Goal: Information Seeking & Learning: Learn about a topic

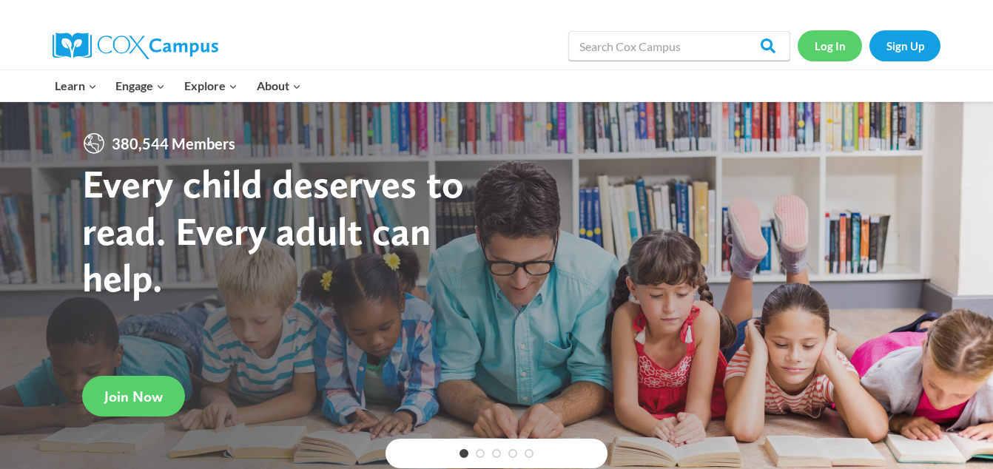
click at [826, 47] on link "Log In" at bounding box center [830, 45] width 64 height 30
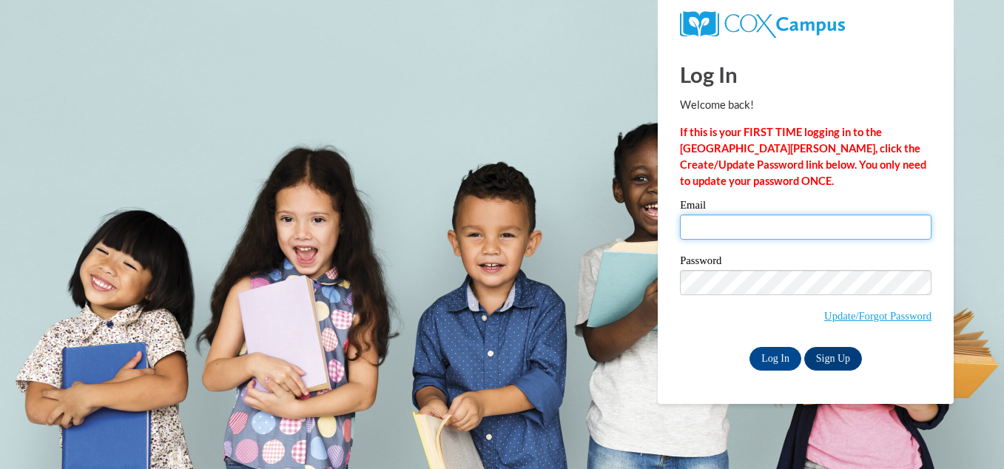
click at [776, 229] on input "Email" at bounding box center [806, 227] width 252 height 25
type input "eikyawkyawaung26330@gmail.com"
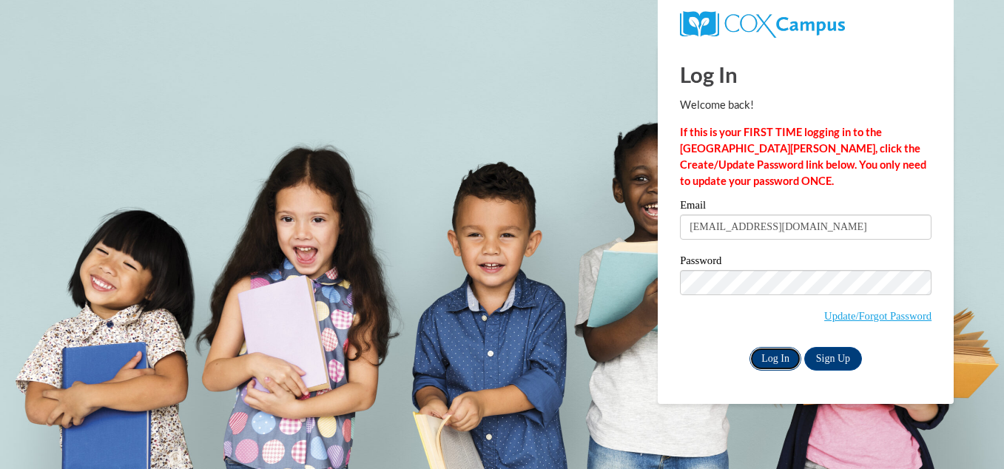
click at [775, 354] on input "Log In" at bounding box center [776, 359] width 52 height 24
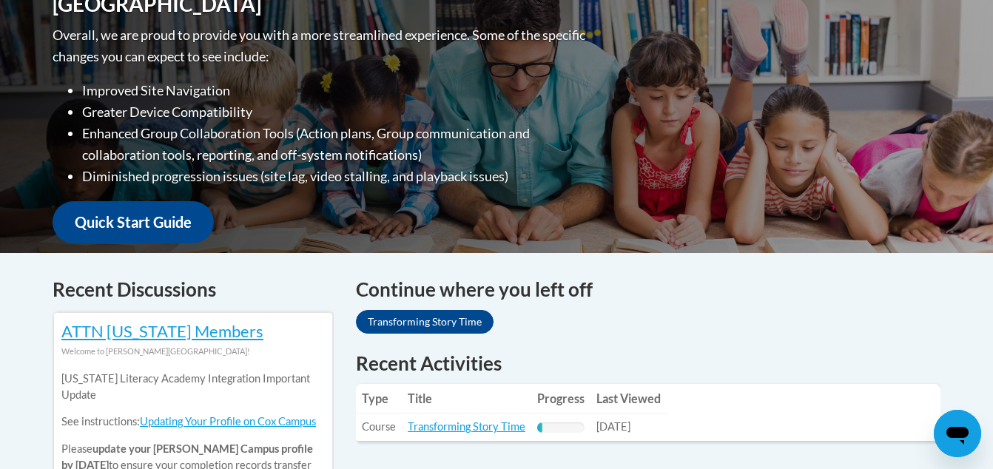
scroll to position [370, 0]
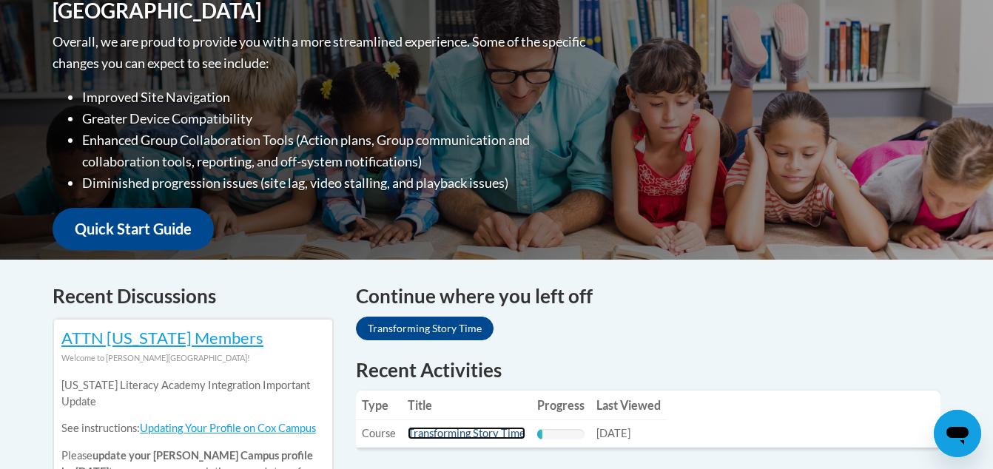
click at [425, 437] on link "Transforming Story Time" at bounding box center [467, 433] width 118 height 13
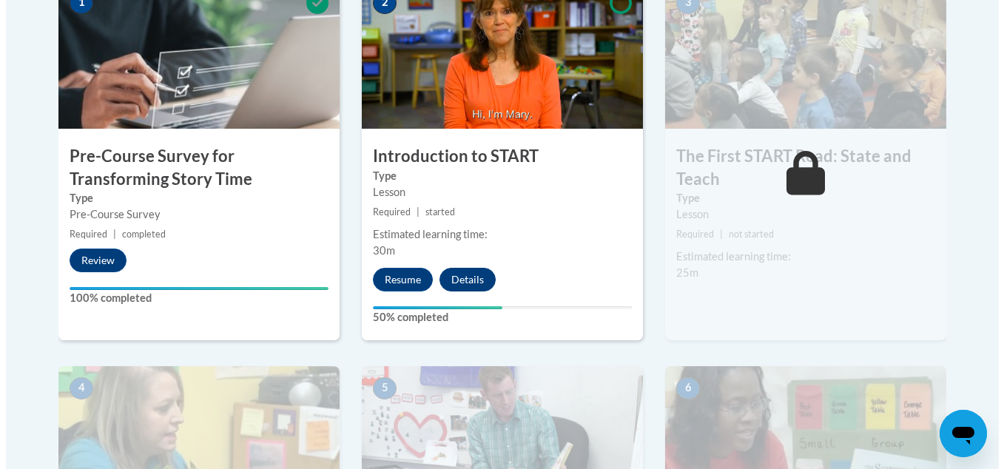
scroll to position [518, 0]
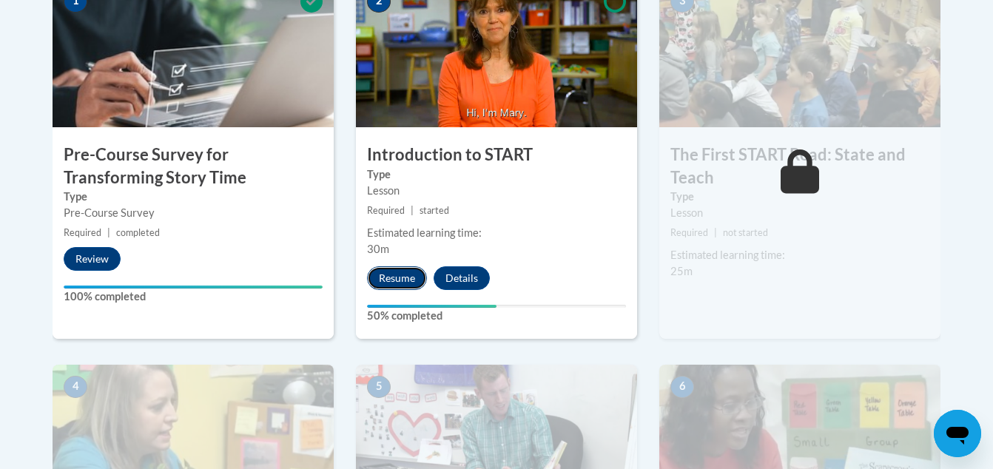
click at [422, 280] on button "Resume" at bounding box center [397, 278] width 60 height 24
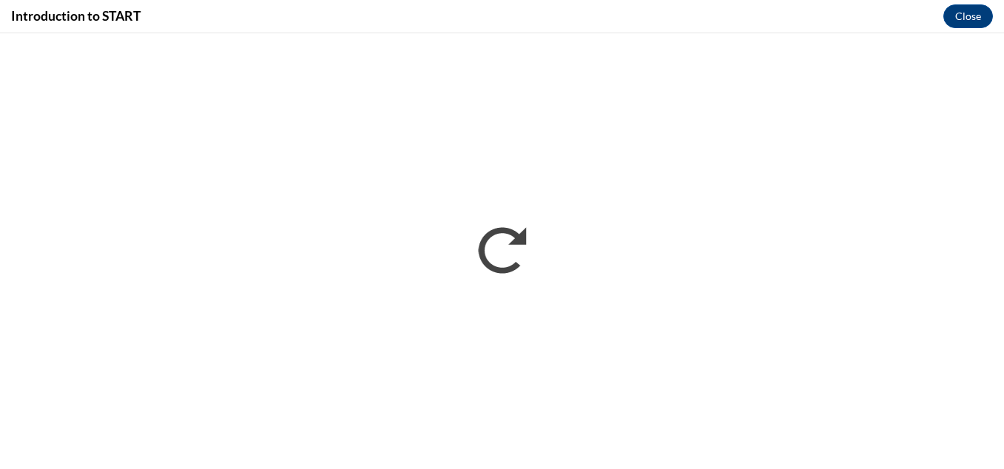
scroll to position [0, 0]
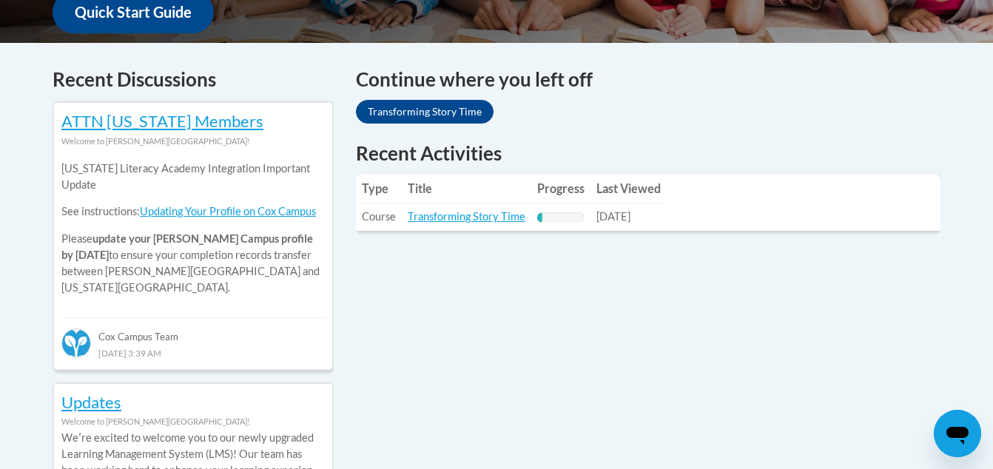
scroll to position [666, 0]
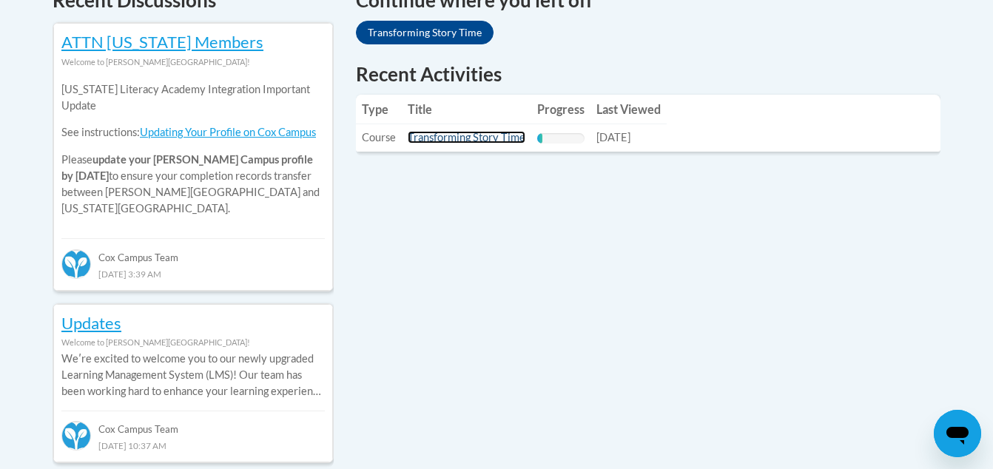
click at [476, 139] on link "Transforming Story Time" at bounding box center [467, 137] width 118 height 13
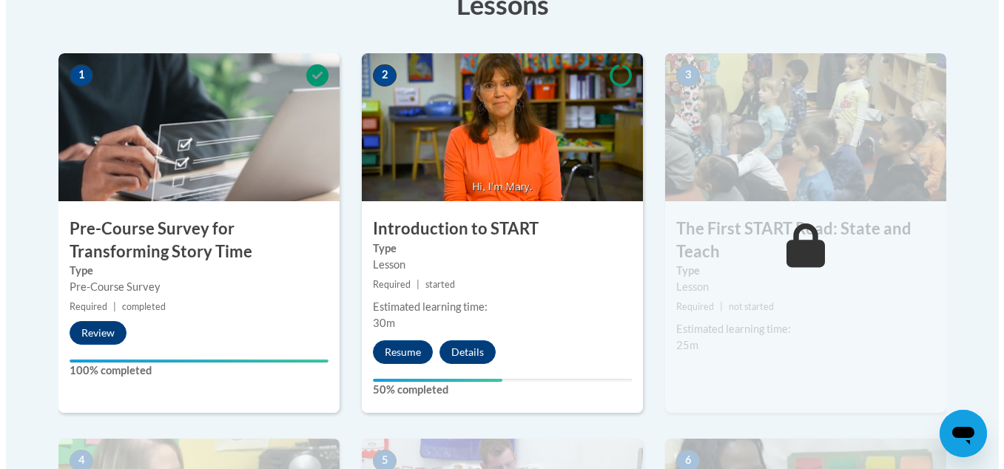
scroll to position [592, 0]
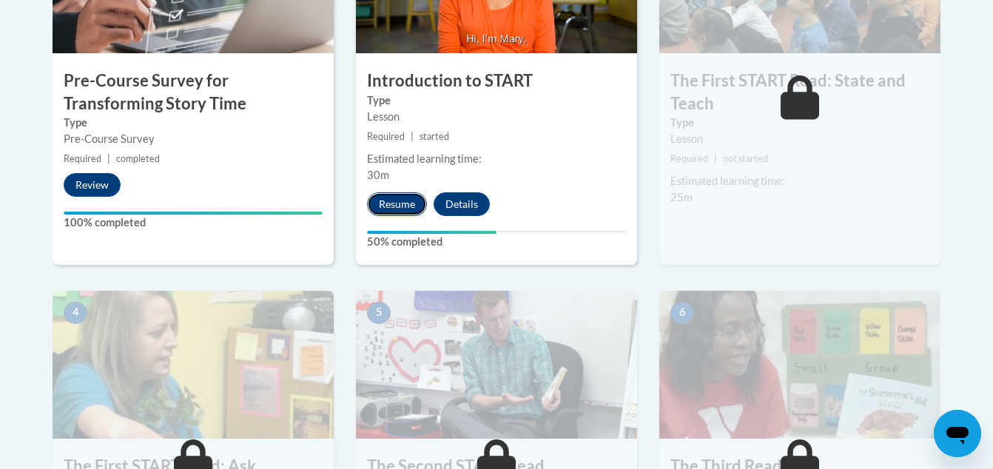
click at [400, 207] on button "Resume" at bounding box center [397, 204] width 60 height 24
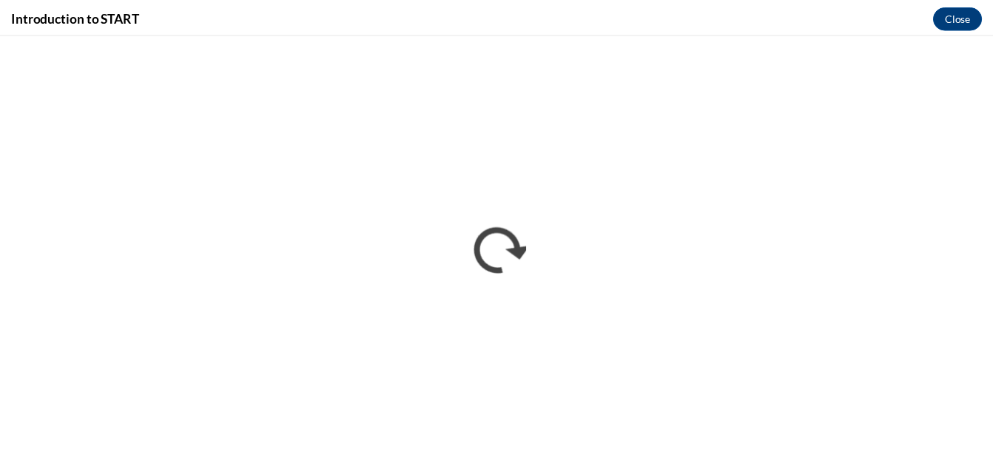
scroll to position [0, 0]
